Goal: Task Accomplishment & Management: Use online tool/utility

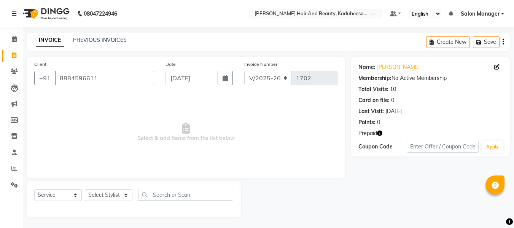
select select "7013"
select select "service"
click at [121, 194] on select "Select Stylist aita [PERSON_NAME] priyanka [PERSON_NAME] Salon Manager [PERSON_…" at bounding box center [109, 195] width 48 height 12
select select "79629"
click at [85, 189] on select "Select Stylist aita [PERSON_NAME] priyanka [PERSON_NAME] Salon Manager [PERSON_…" at bounding box center [109, 195] width 48 height 12
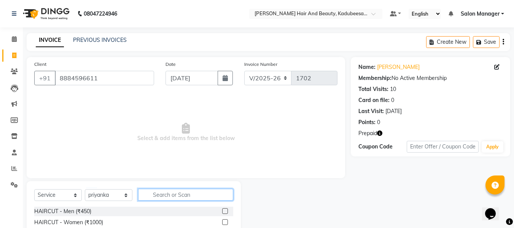
click at [164, 193] on input "text" at bounding box center [185, 195] width 95 height 12
type input "thr"
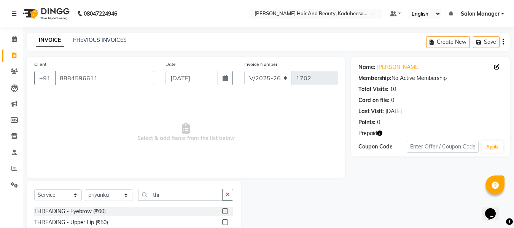
click at [222, 209] on label at bounding box center [225, 211] width 6 height 6
click at [222, 209] on input "checkbox" at bounding box center [224, 211] width 5 height 5
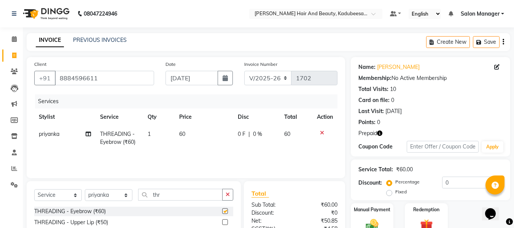
checkbox input "false"
click at [427, 216] on div "Redemption" at bounding box center [426, 220] width 44 height 36
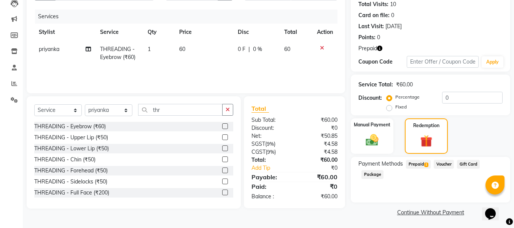
scroll to position [86, 0]
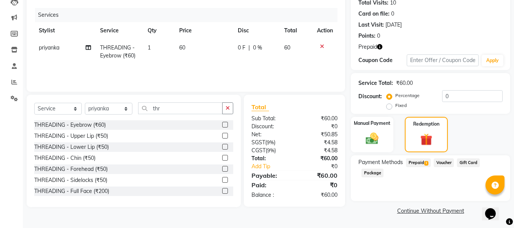
click at [410, 162] on span "Prepaid 1" at bounding box center [418, 162] width 25 height 9
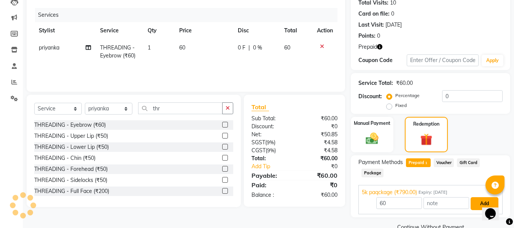
click at [476, 207] on button "Add" at bounding box center [484, 203] width 28 height 13
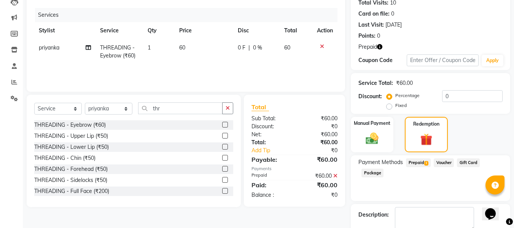
scroll to position [129, 0]
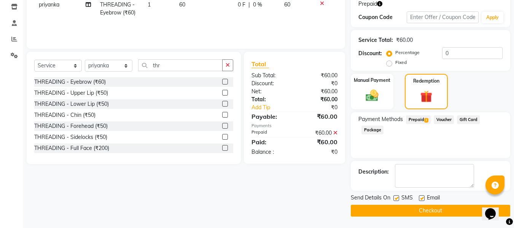
click at [440, 212] on button "Checkout" at bounding box center [430, 211] width 159 height 12
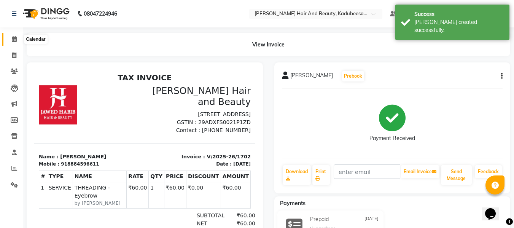
click at [14, 38] on icon at bounding box center [14, 39] width 5 height 6
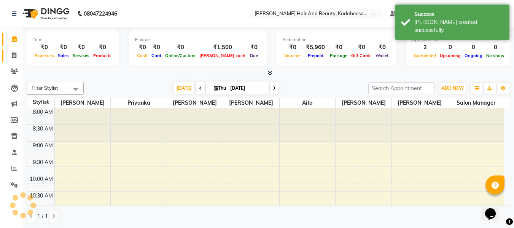
scroll to position [301, 0]
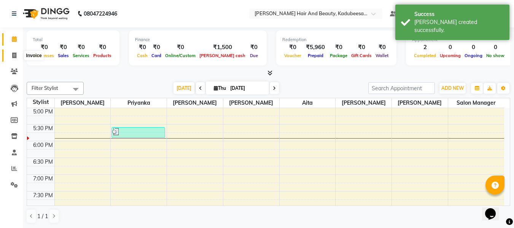
click at [12, 56] on icon at bounding box center [14, 55] width 4 height 6
select select "service"
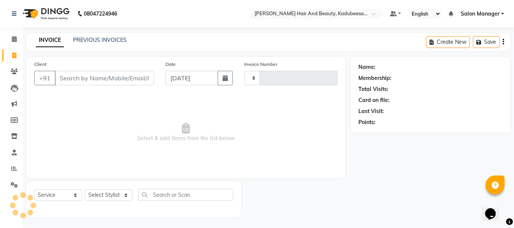
type input "1703"
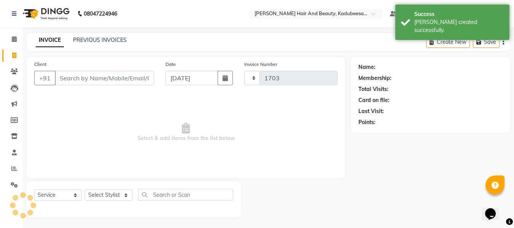
select select "7013"
